Goal: Task Accomplishment & Management: Use online tool/utility

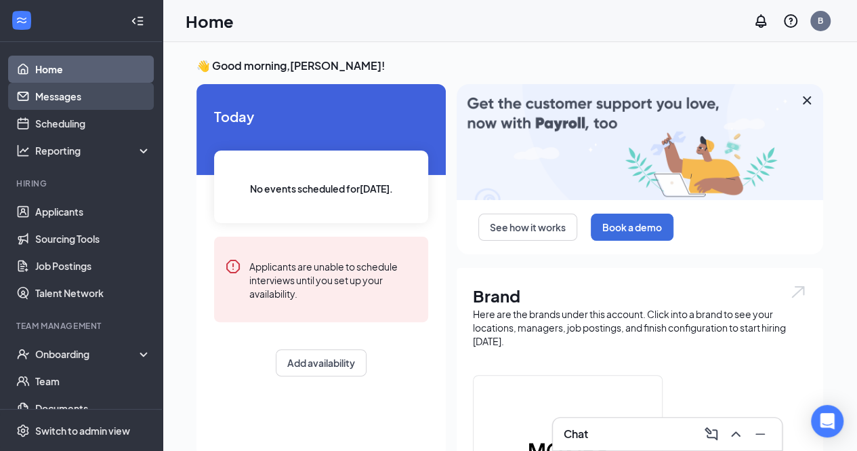
click at [90, 95] on link "Messages" at bounding box center [93, 96] width 116 height 27
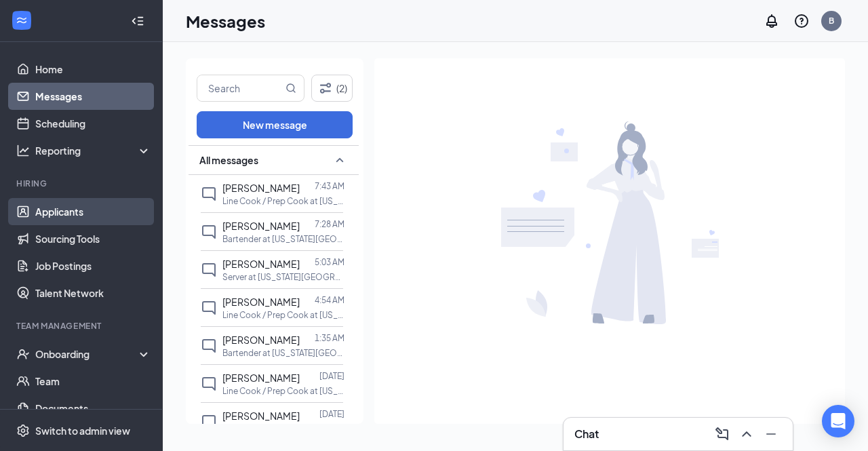
click at [49, 208] on link "Applicants" at bounding box center [93, 211] width 116 height 27
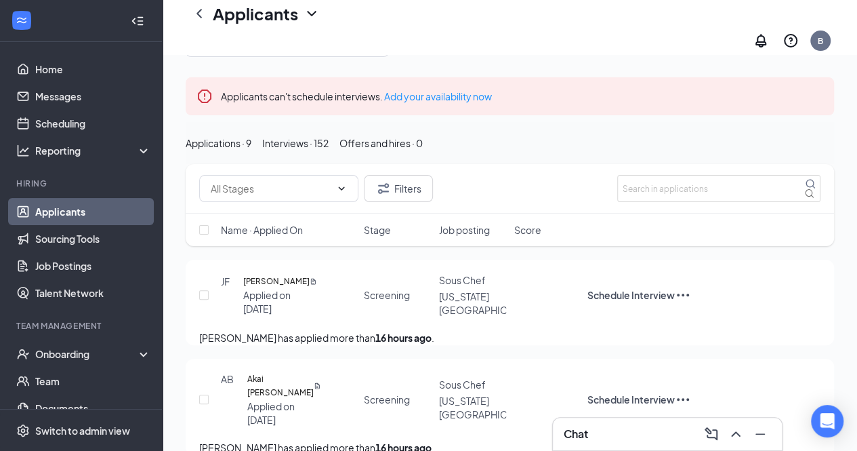
scroll to position [55, 0]
click at [329, 144] on div "Interviews · 152" at bounding box center [295, 142] width 66 height 15
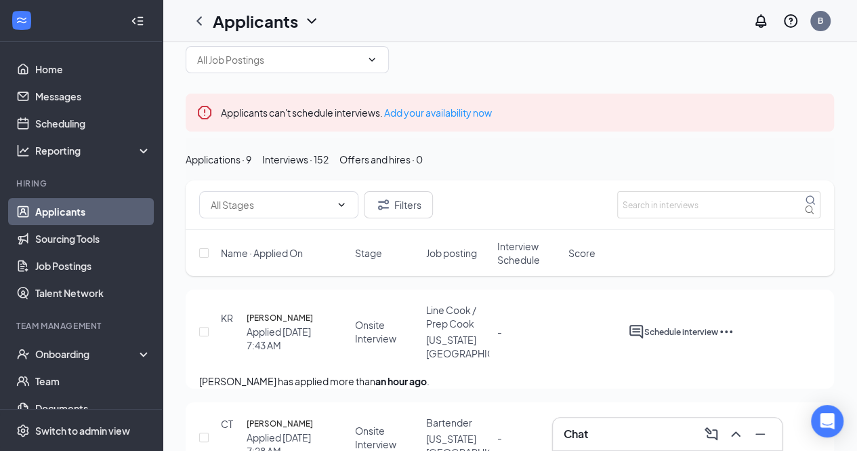
scroll to position [28, 0]
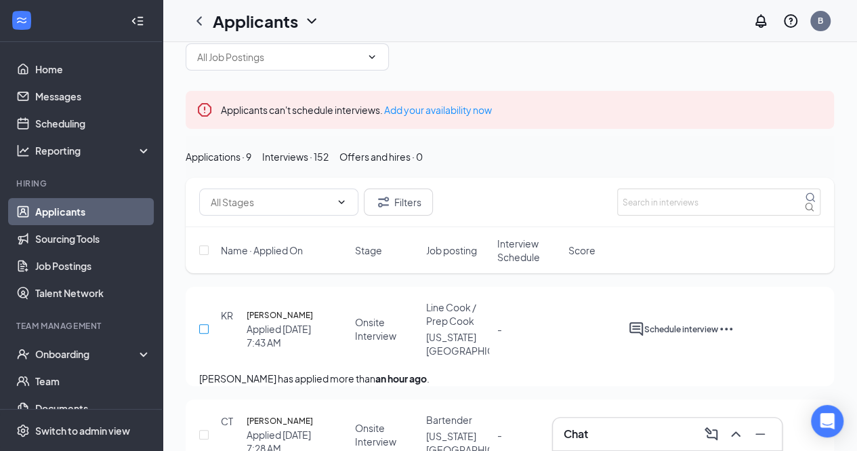
click at [205, 333] on input "checkbox" at bounding box center [203, 328] width 9 height 9
checkbox input "true"
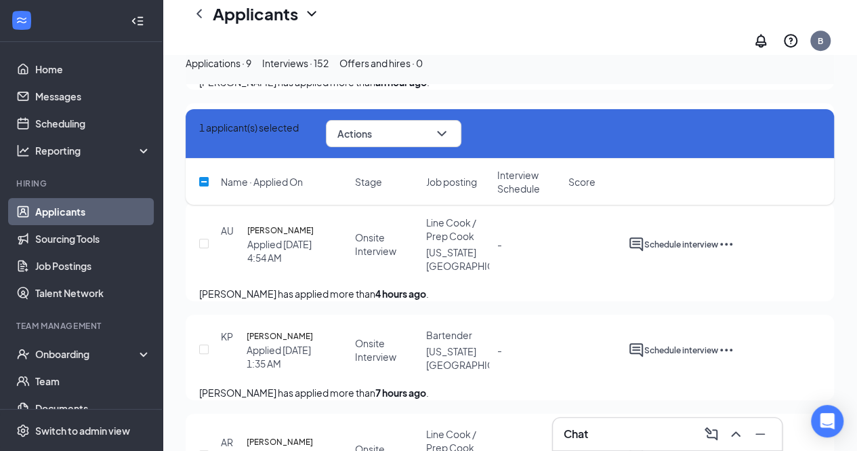
scroll to position [468, 0]
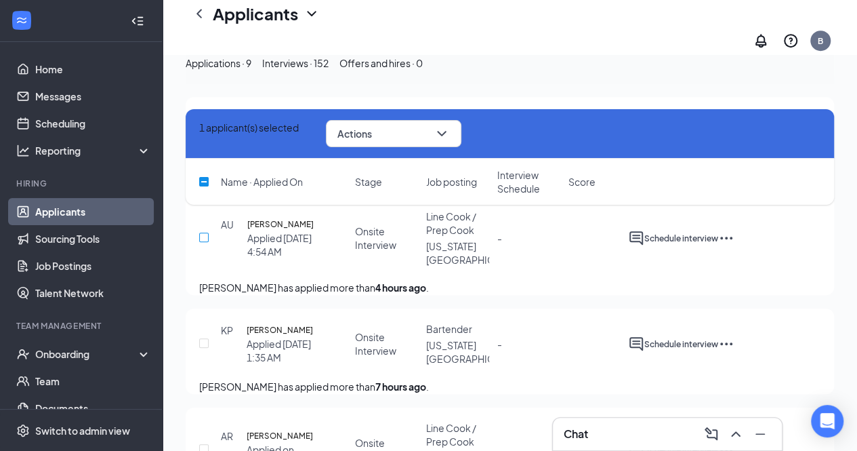
click at [206, 242] on input "checkbox" at bounding box center [203, 236] width 9 height 9
checkbox input "true"
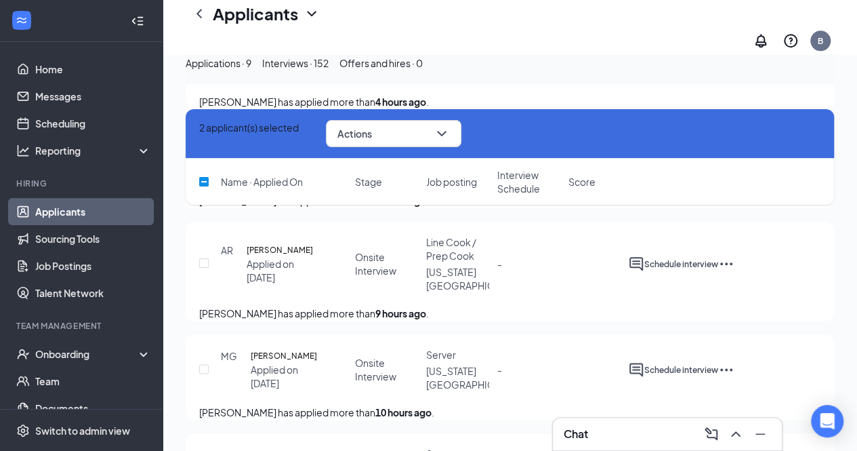
scroll to position [654, 0]
click at [205, 267] on input "checkbox" at bounding box center [203, 262] width 9 height 9
checkbox input "true"
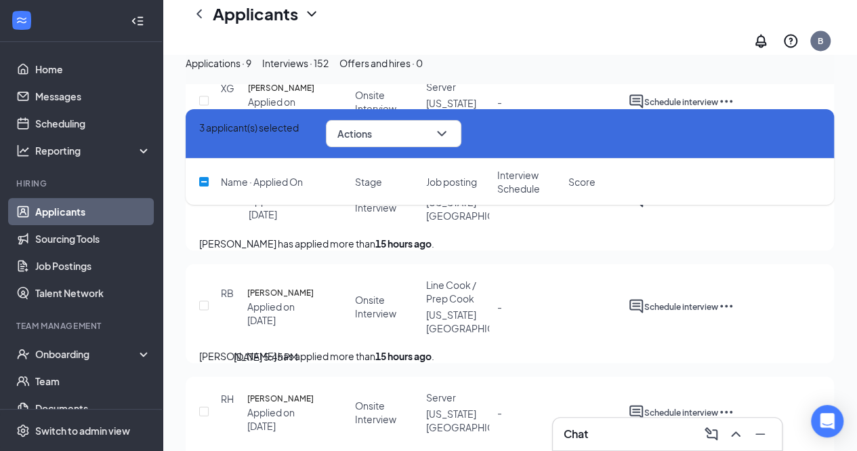
scroll to position [1345, 0]
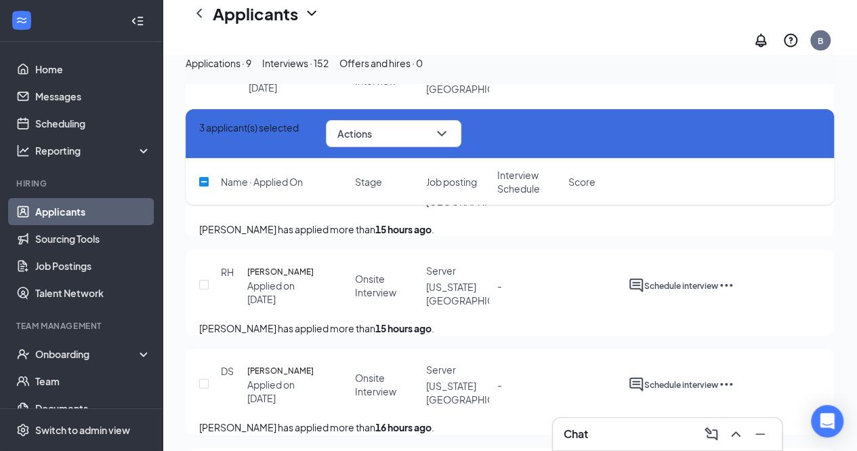
click at [203, 184] on input "checkbox" at bounding box center [203, 178] width 9 height 9
checkbox input "true"
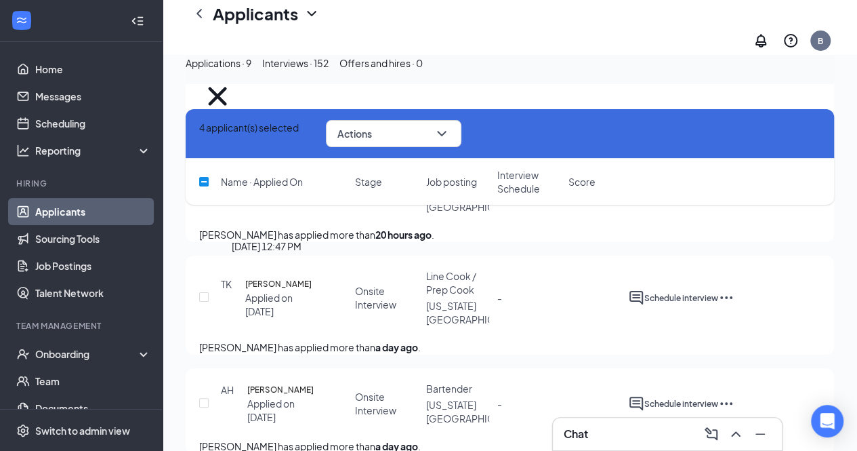
scroll to position [2547, 0]
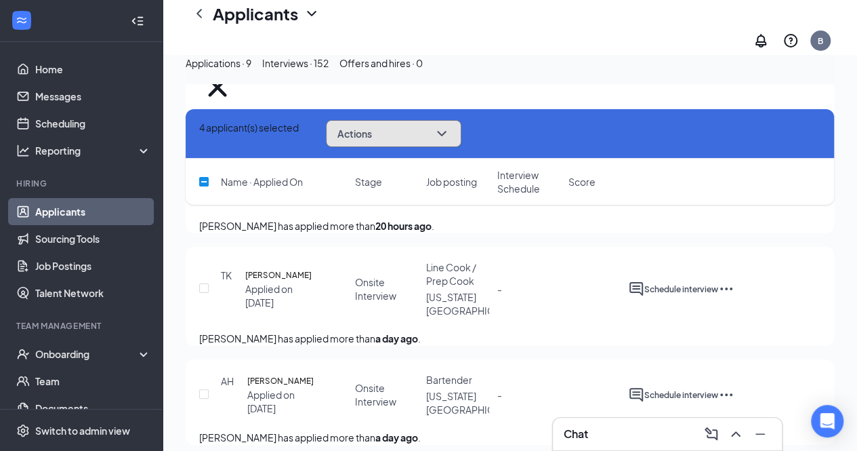
click at [434, 134] on button "Actions" at bounding box center [394, 133] width 136 height 27
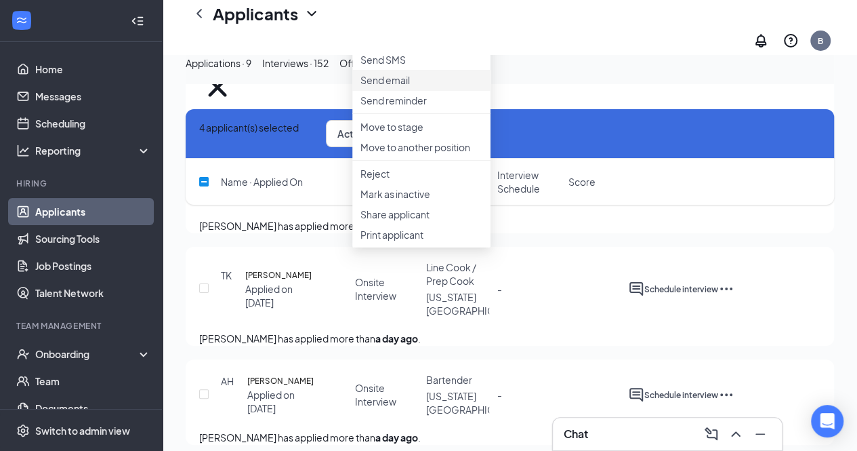
click at [402, 87] on p "Send email" at bounding box center [422, 80] width 122 height 14
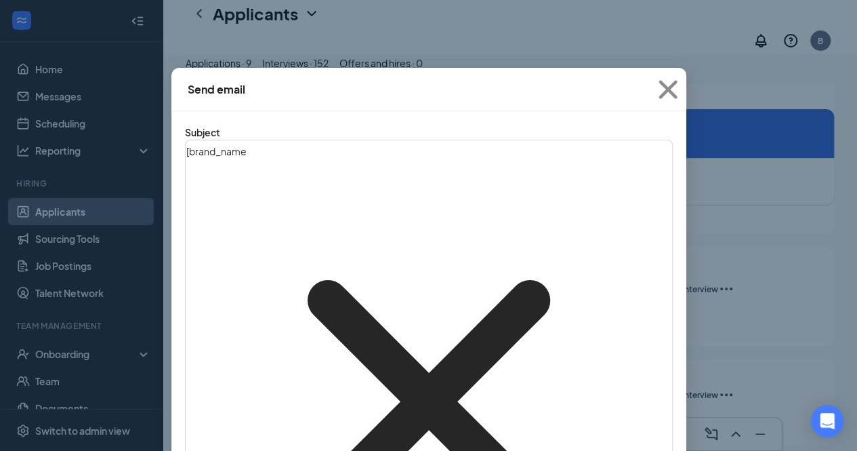
click at [251, 163] on icon "Cross" at bounding box center [428, 401] width 485 height 485
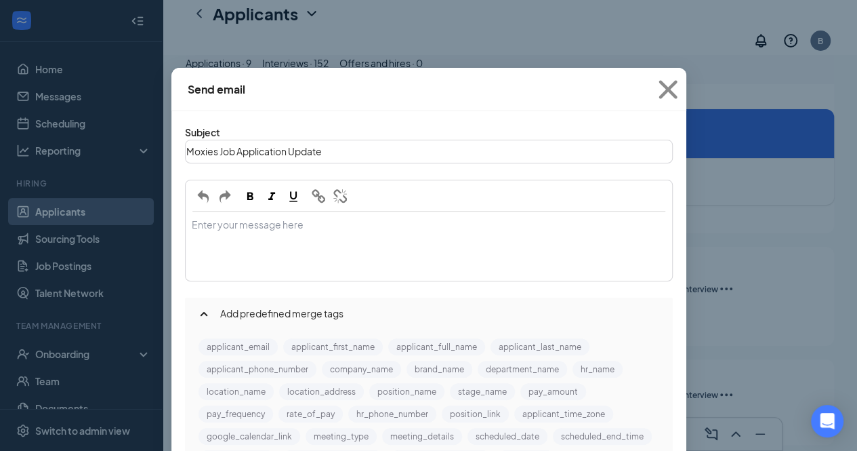
click at [272, 212] on div "Enter your message here" at bounding box center [428, 246] width 485 height 68
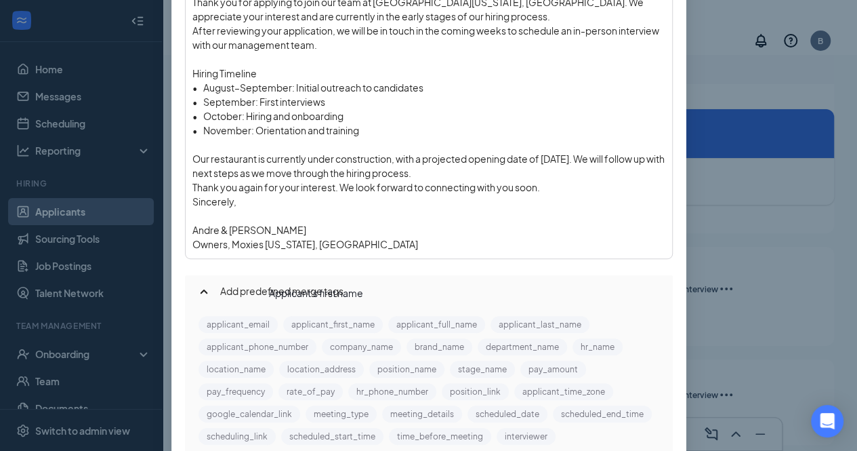
scroll to position [321, 0]
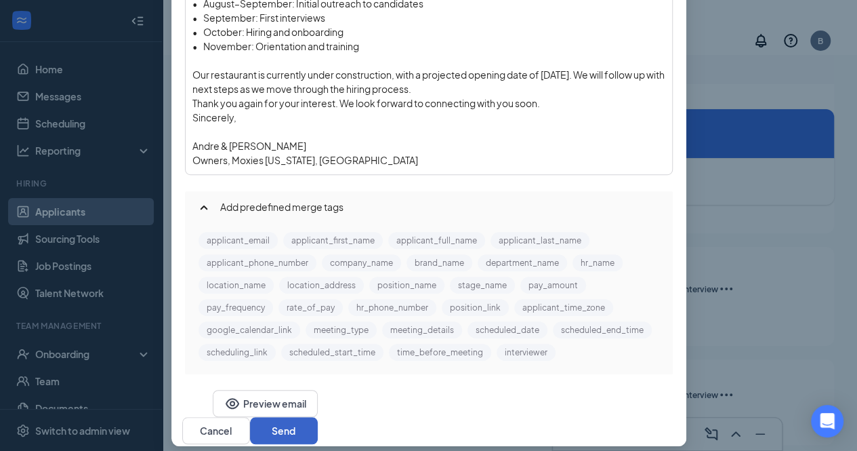
click at [318, 417] on button "Send" at bounding box center [284, 430] width 68 height 27
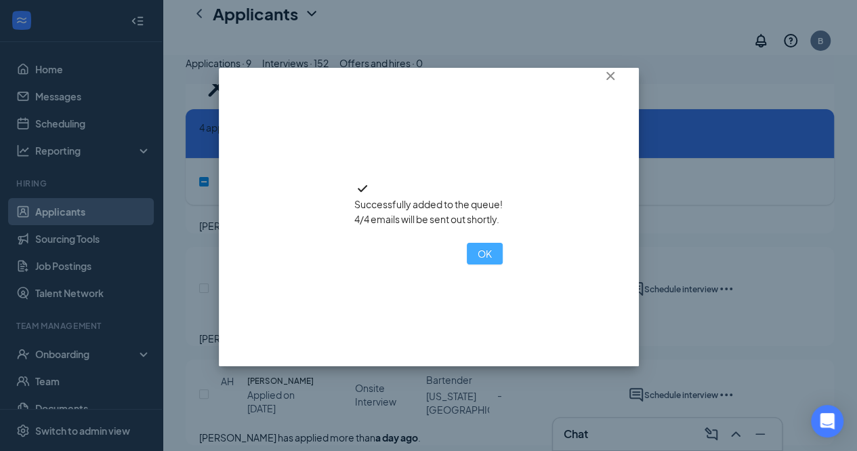
click at [467, 264] on button "OK" at bounding box center [485, 254] width 36 height 22
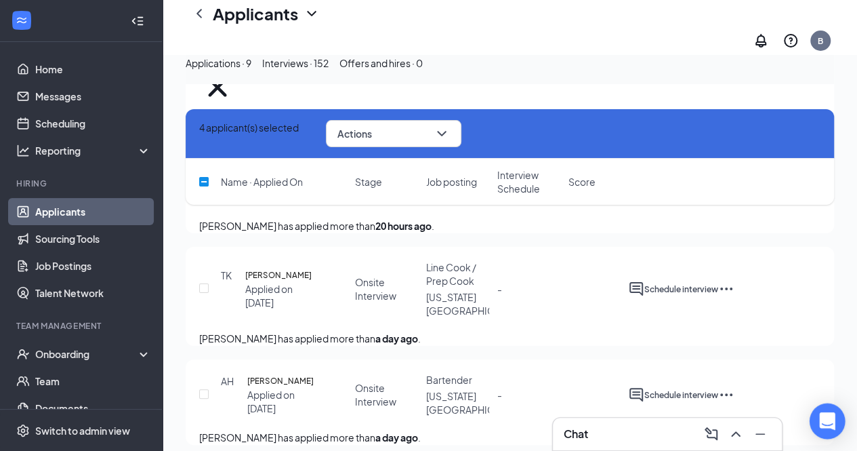
click at [828, 429] on div "Open Intercom Messenger" at bounding box center [828, 421] width 36 height 36
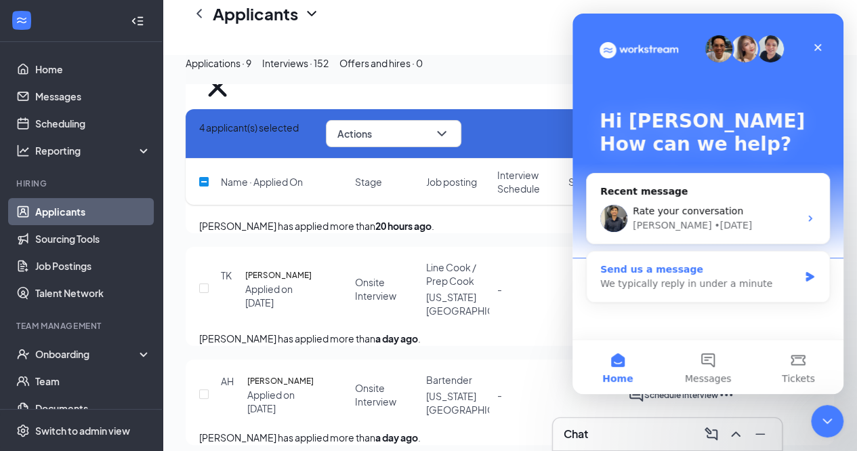
scroll to position [0, 0]
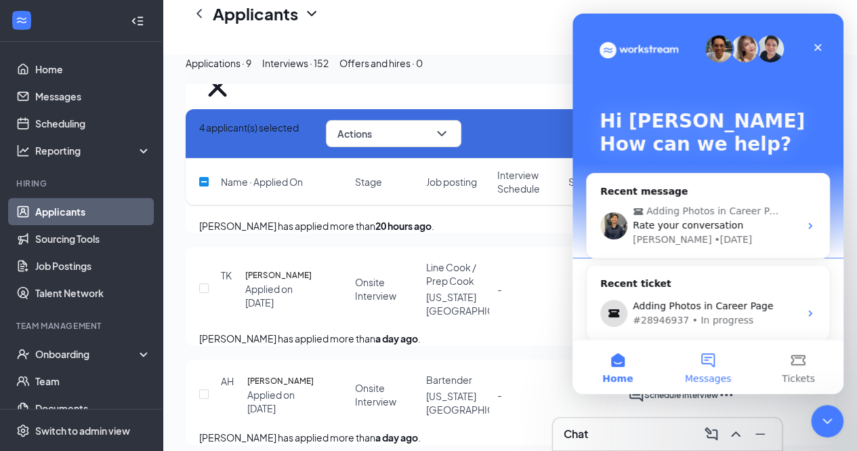
click at [713, 359] on button "Messages" at bounding box center [708, 367] width 90 height 54
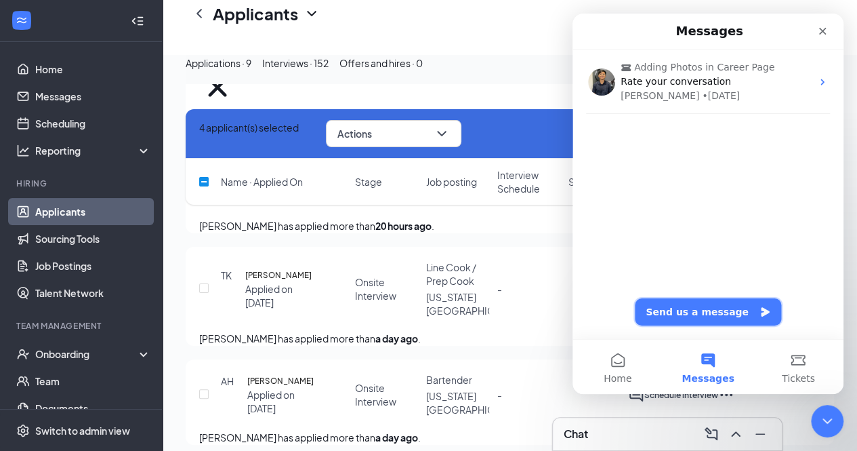
click at [708, 309] on button "Send us a message" at bounding box center [708, 311] width 146 height 27
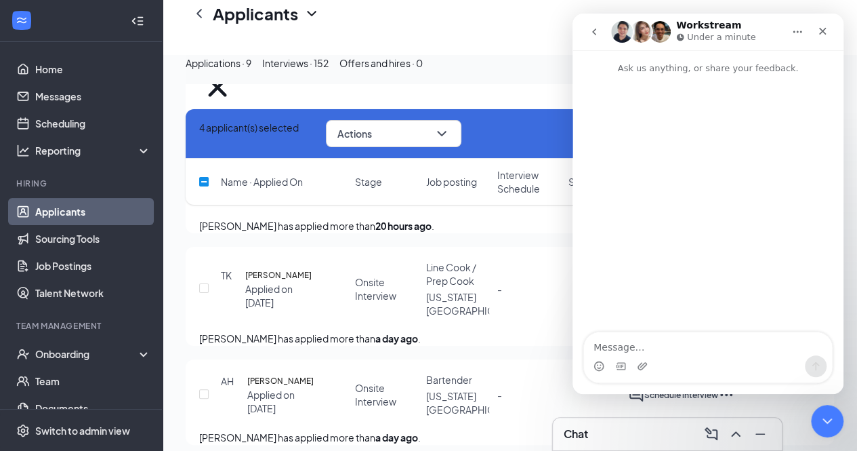
click at [663, 345] on textarea "Message…" at bounding box center [708, 343] width 248 height 23
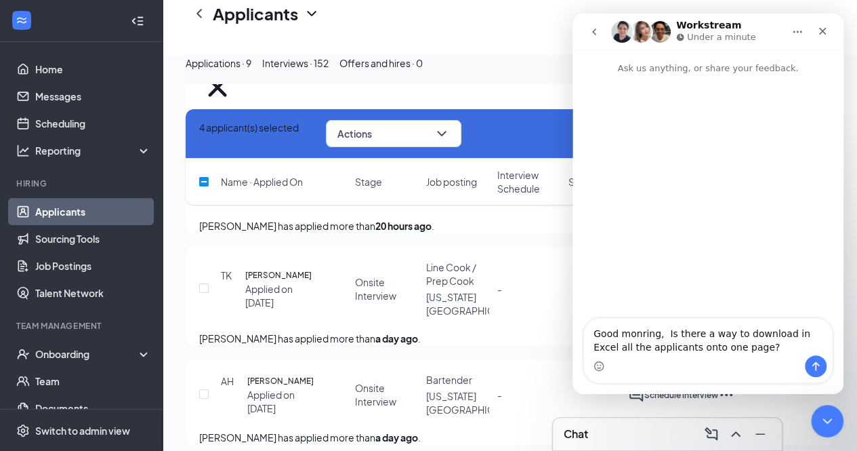
click at [638, 333] on textarea "Good monring, Is there a way to download in Excel all the applicants onto one p…" at bounding box center [708, 337] width 248 height 37
type textarea "Good morning, Is there a way to download in Excel all the applicants onto one p…"
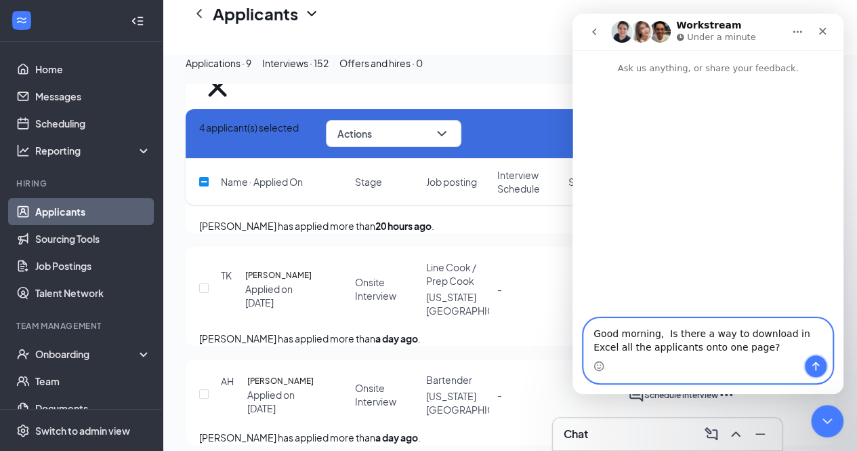
click at [813, 360] on button "Send a message…" at bounding box center [816, 366] width 22 height 22
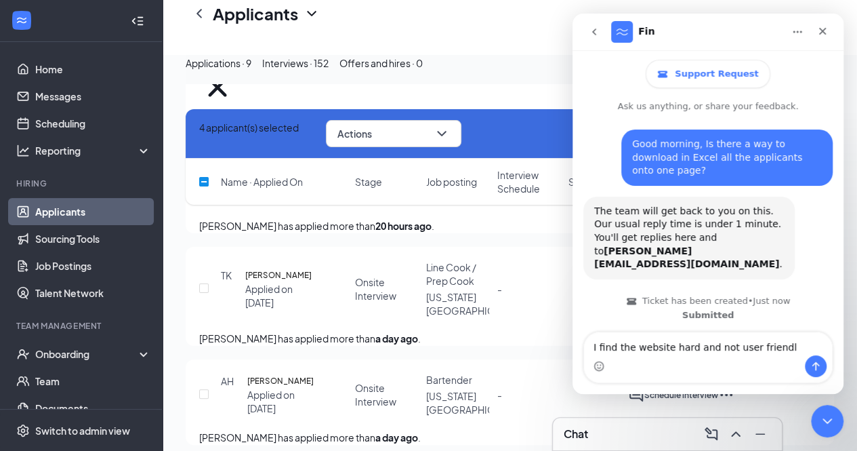
type textarea "I find the website hard and not user friendly"
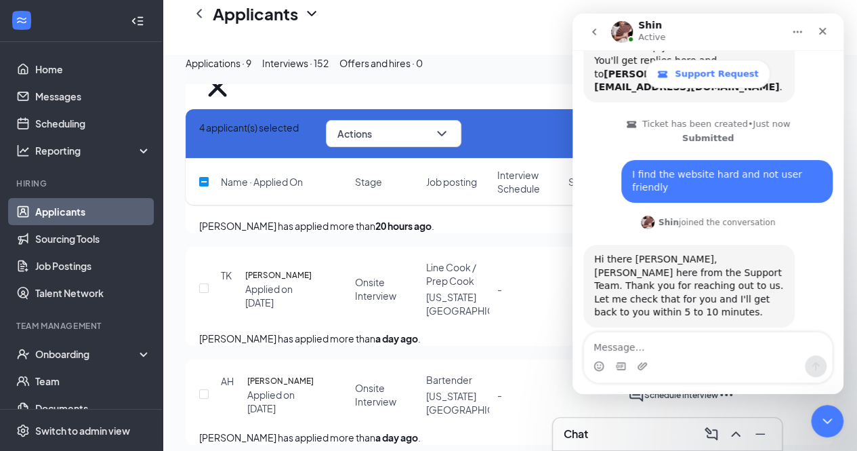
scroll to position [179, 0]
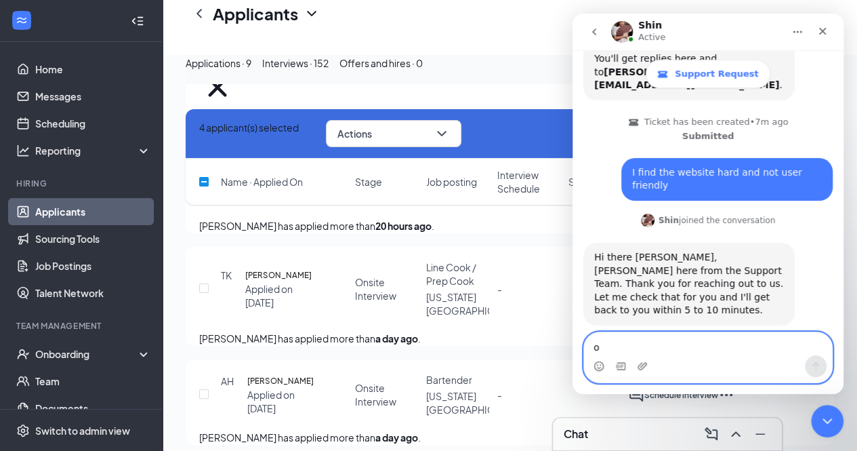
type textarea "ok"
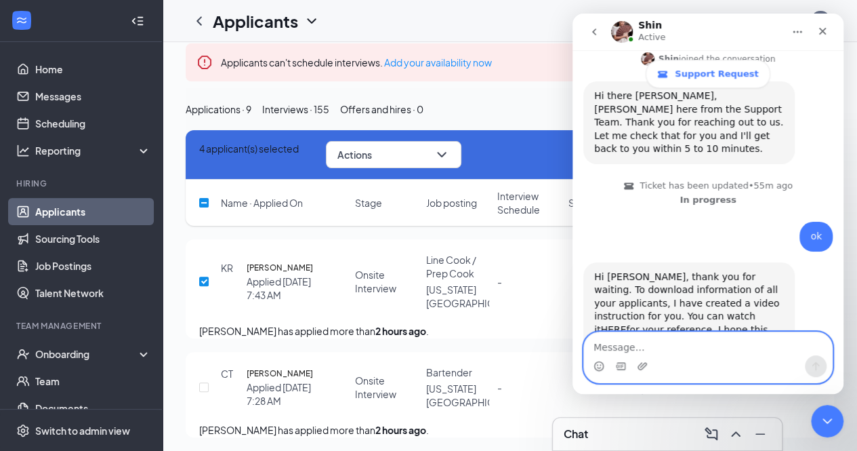
scroll to position [0, 0]
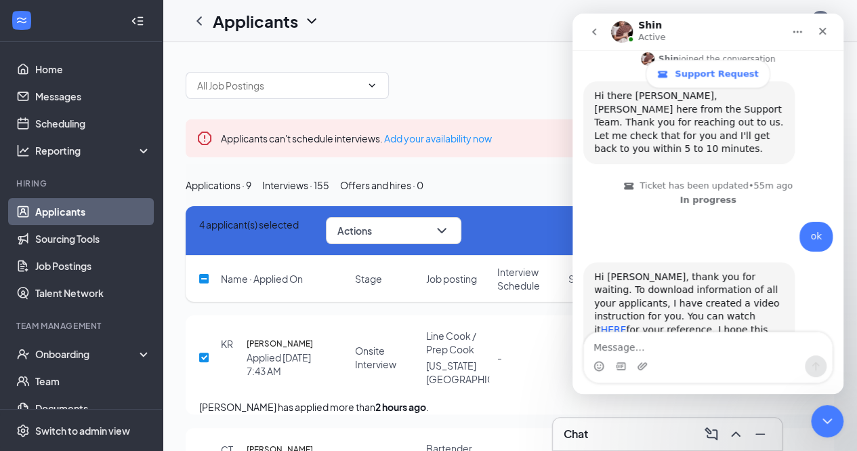
click at [626, 324] on link "HERE" at bounding box center [614, 329] width 26 height 11
click at [87, 148] on div "Reporting" at bounding box center [93, 151] width 117 height 14
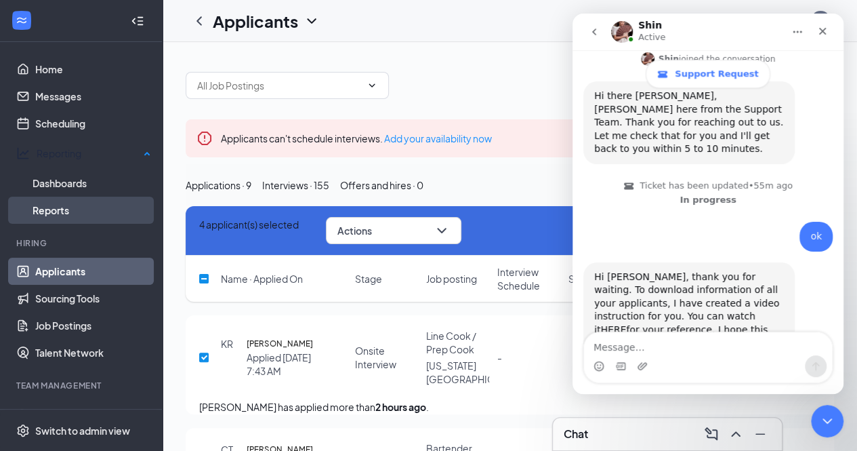
click at [60, 197] on link "Reports" at bounding box center [92, 210] width 119 height 27
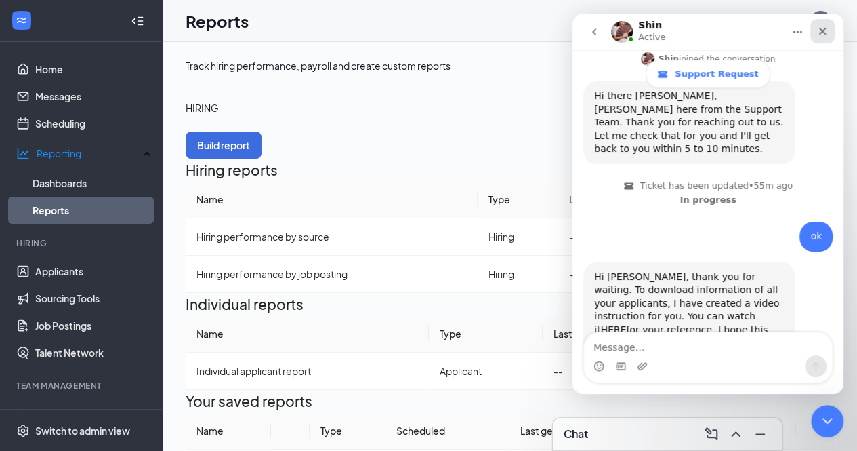
click at [822, 31] on icon "Close" at bounding box center [822, 31] width 7 height 7
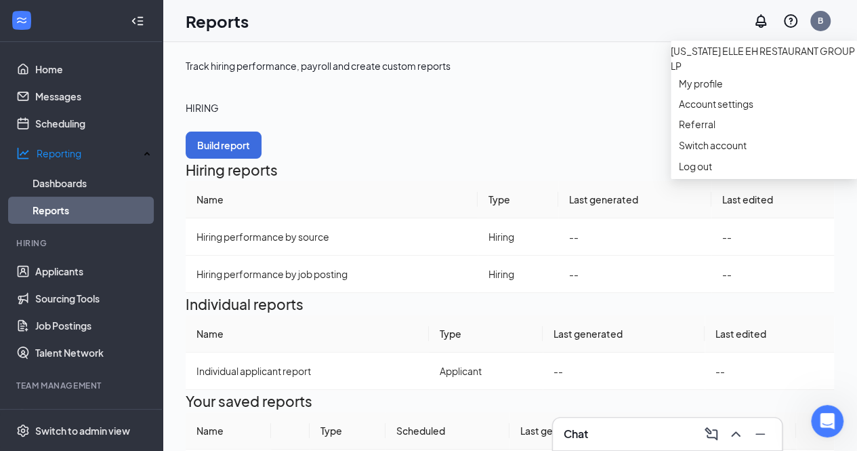
scroll to position [340, 0]
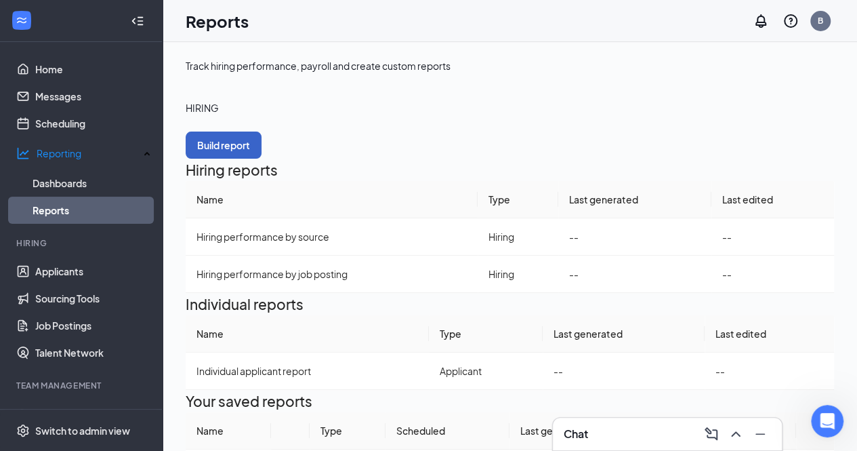
click at [262, 159] on button "Build report" at bounding box center [224, 144] width 76 height 27
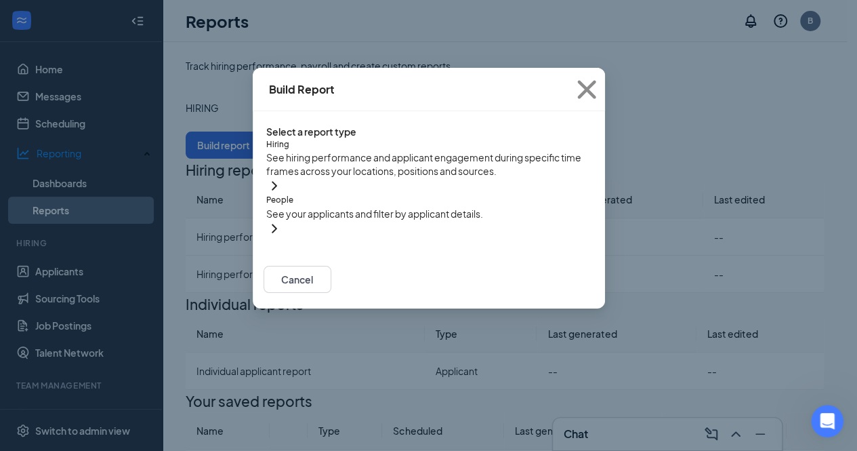
click at [375, 220] on div "People See your applicants and filter by applicant details." at bounding box center [428, 207] width 325 height 26
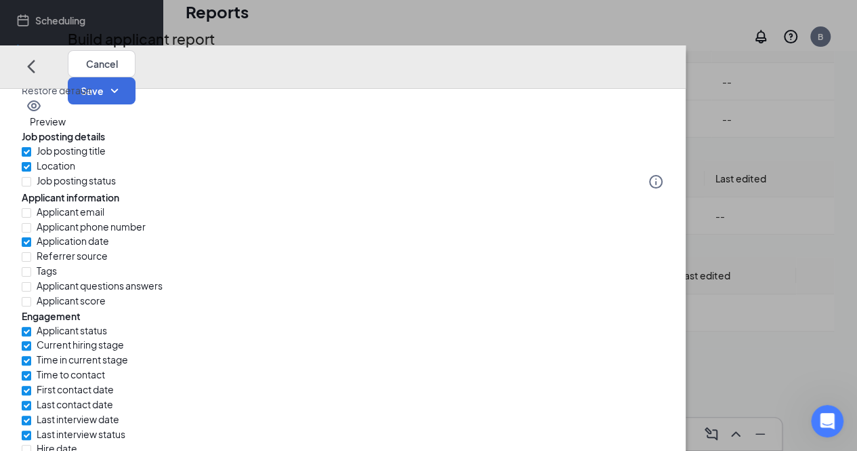
scroll to position [18, 0]
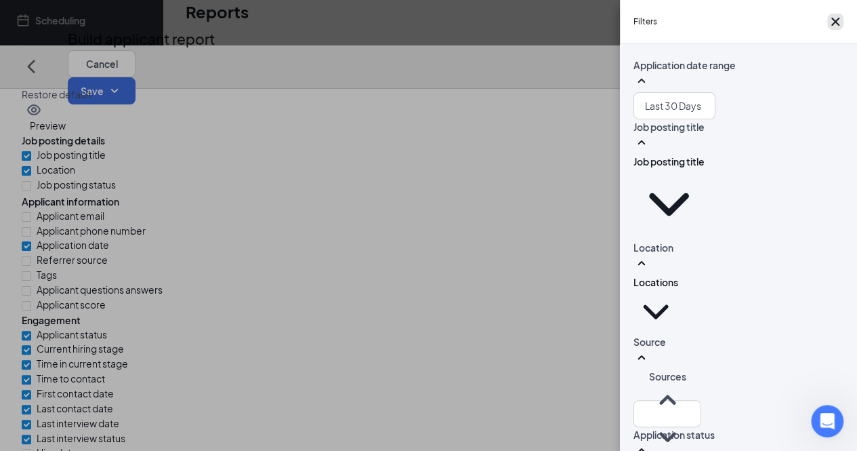
click at [835, 29] on icon "Cross" at bounding box center [836, 22] width 16 height 16
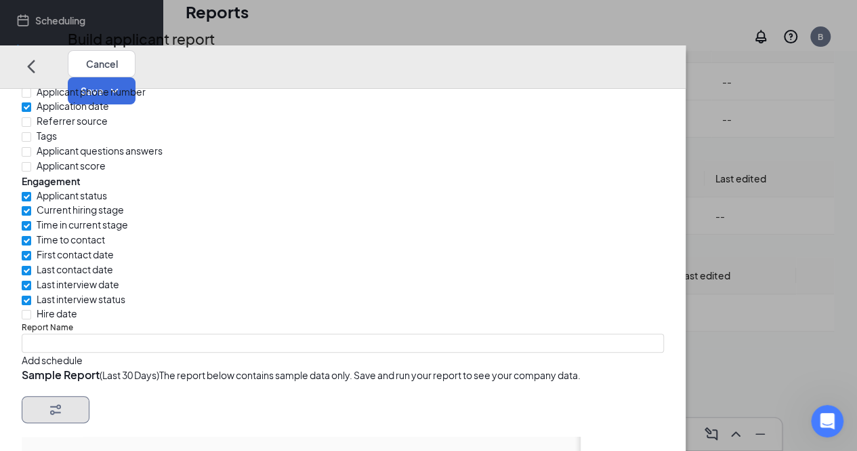
scroll to position [153, 0]
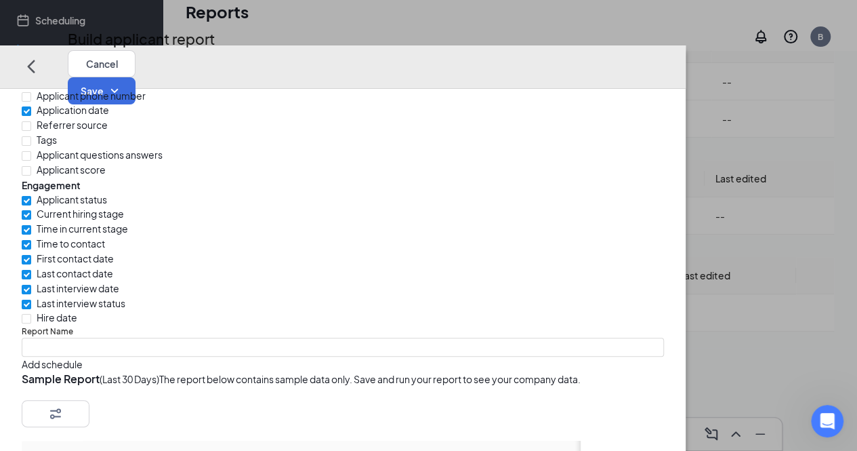
click at [31, 86] on input "Applicant email" at bounding box center [26, 81] width 9 height 9
checkbox input "true"
click at [31, 101] on input "Applicant phone number" at bounding box center [26, 96] width 9 height 9
checkbox input "true"
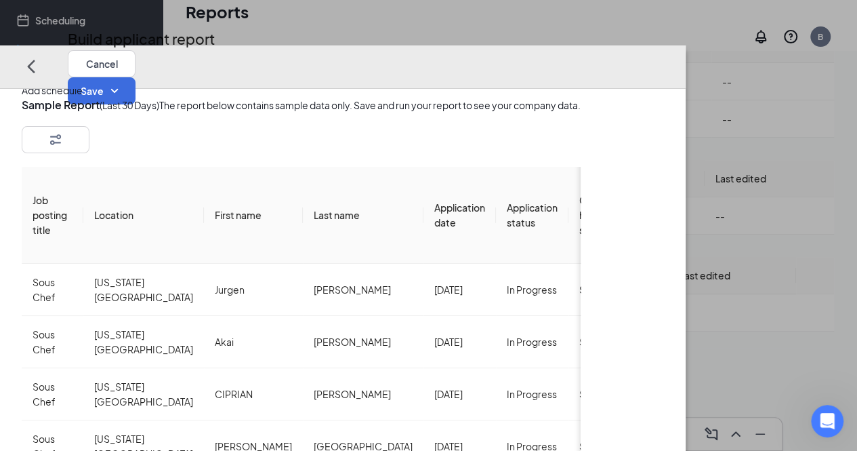
scroll to position [0, 0]
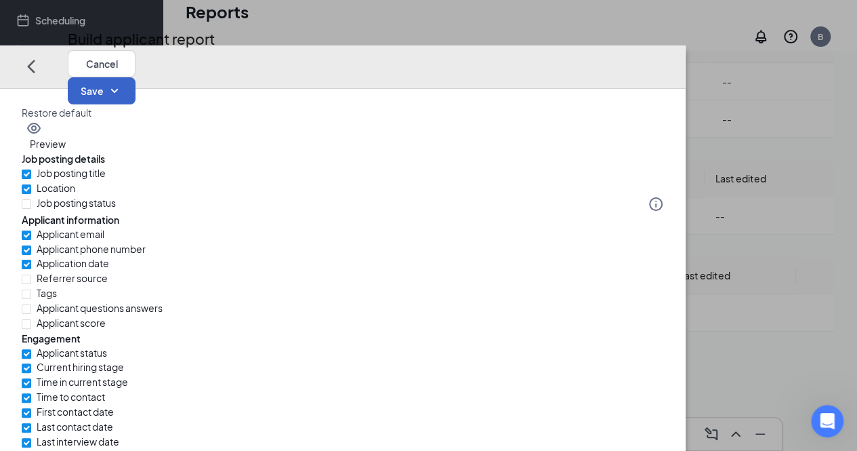
click at [123, 83] on icon "SmallChevronDown" at bounding box center [114, 91] width 16 height 16
drag, startPoint x: 760, startPoint y: 75, endPoint x: 759, endPoint y: 112, distance: 36.6
click at [759, 112] on div "Save changes Save and run report" at bounding box center [765, 105] width 86 height 30
click at [759, 112] on div "Save and run report" at bounding box center [765, 112] width 86 height 15
click at [136, 77] on button "Save" at bounding box center [102, 90] width 68 height 27
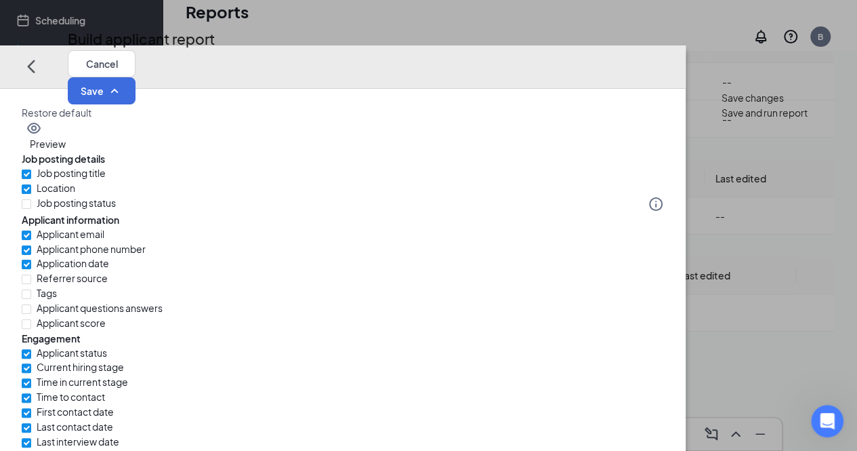
click at [766, 108] on div "Save and run report" at bounding box center [765, 112] width 86 height 15
type input "[DATE] Report"
click at [136, 77] on button "Save" at bounding box center [102, 90] width 68 height 27
click at [773, 105] on div "Save and run report" at bounding box center [765, 112] width 86 height 15
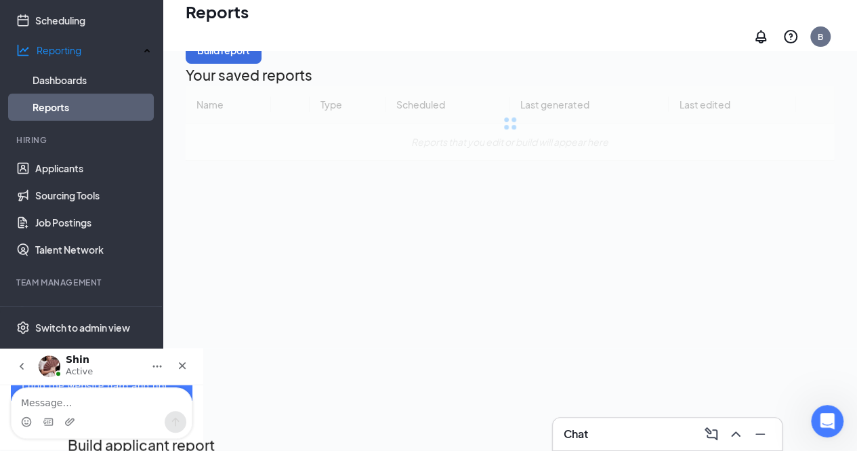
checkbox input "false"
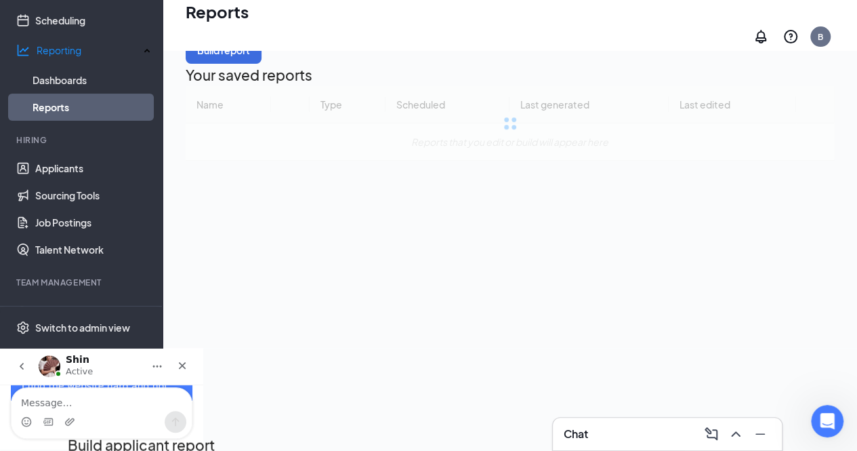
checkbox input "false"
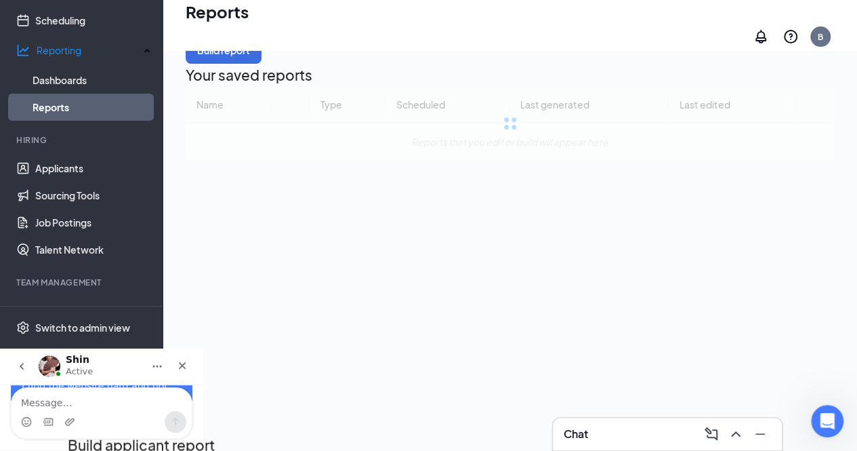
checkbox input "false"
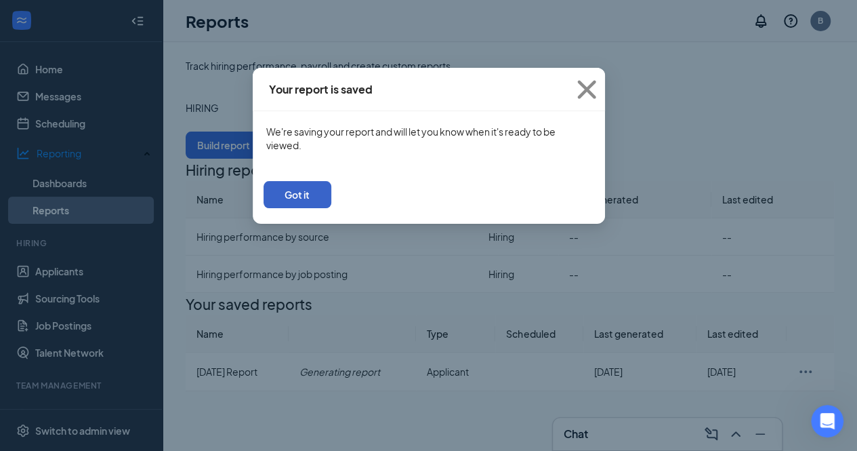
click at [331, 207] on button "Got it" at bounding box center [298, 194] width 68 height 27
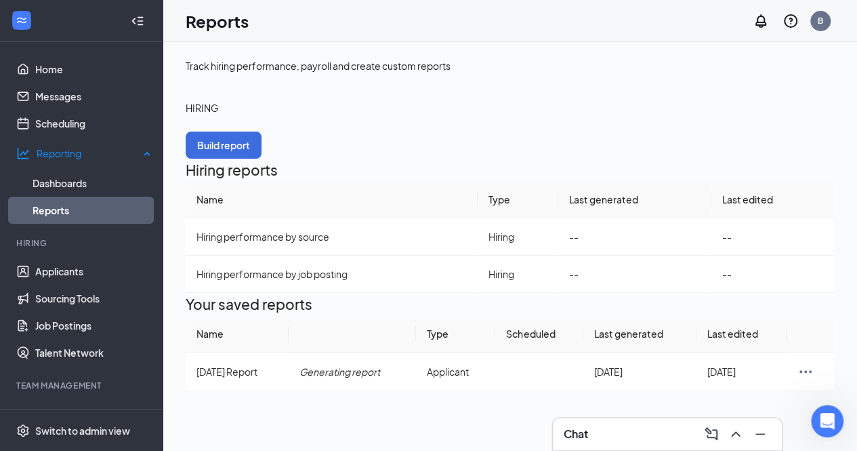
click at [108, 205] on link "Reports" at bounding box center [92, 210] width 119 height 27
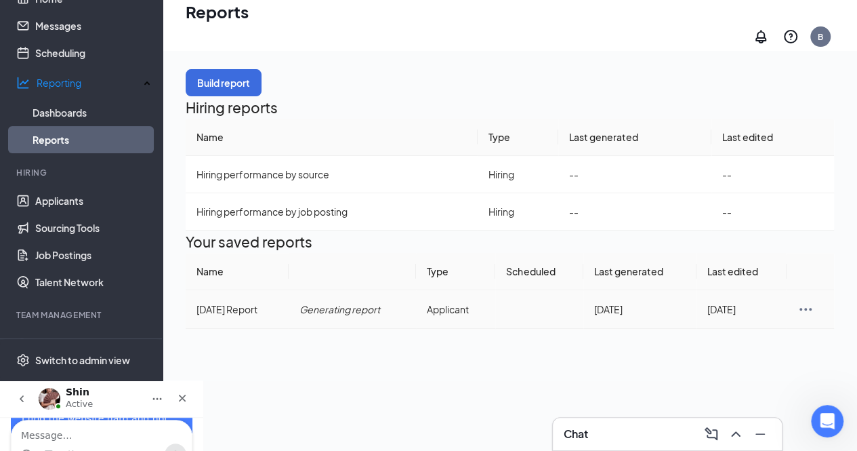
click at [805, 317] on div at bounding box center [811, 309] width 26 height 16
click at [240, 315] on span "[DATE] Report" at bounding box center [227, 309] width 61 height 12
click at [232, 315] on span "[DATE] Report" at bounding box center [227, 309] width 61 height 12
click at [401, 293] on div "Build report Hiring reports Name Type Last generated Last edited Hiring perform…" at bounding box center [510, 199] width 649 height 260
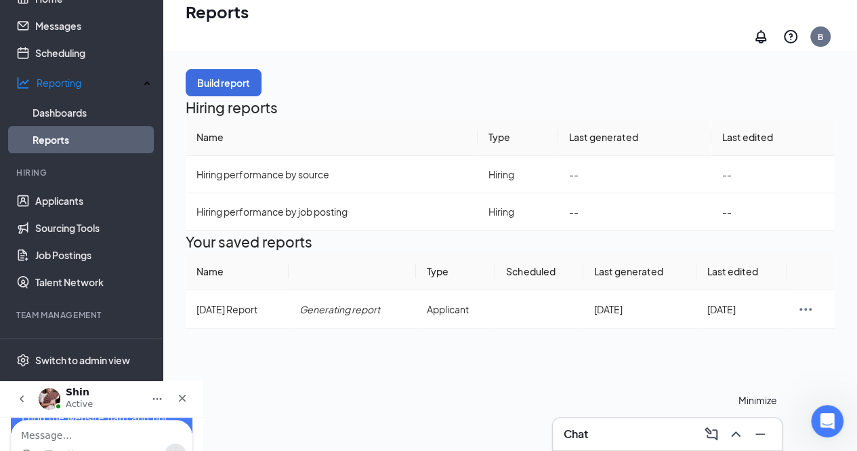
click at [766, 434] on icon "Minimize" at bounding box center [760, 434] width 16 height 16
click at [798, 317] on icon "Ellipses" at bounding box center [806, 309] width 16 height 16
click at [768, 333] on span "Edit report" at bounding box center [761, 327] width 47 height 12
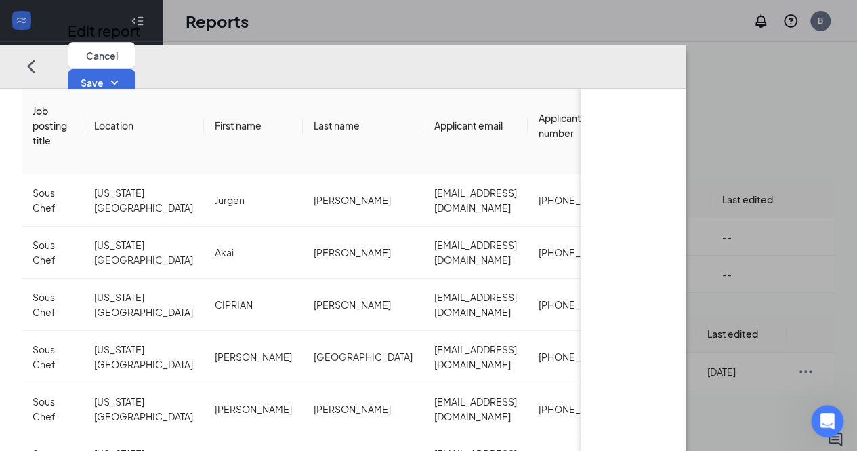
scroll to position [0, 0]
